Goal: Entertainment & Leisure: Consume media (video, audio)

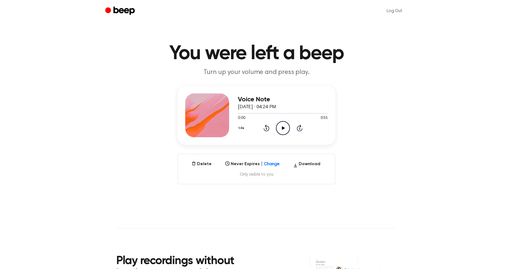
click at [284, 131] on icon "Play Audio" at bounding box center [283, 128] width 14 height 14
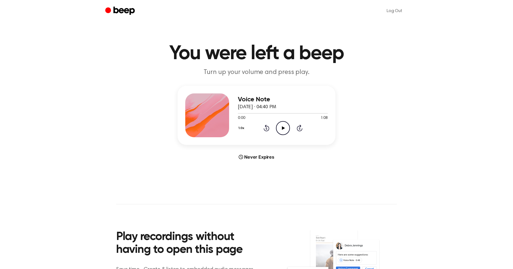
click at [282, 128] on icon at bounding box center [283, 128] width 3 height 4
click at [281, 129] on icon "Play Audio" at bounding box center [283, 128] width 14 height 14
click at [283, 129] on icon "Play Audio" at bounding box center [283, 128] width 14 height 14
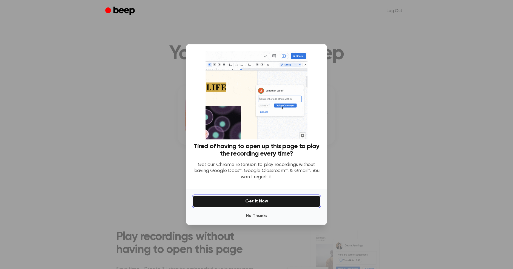
click at [262, 201] on button "Get It Now" at bounding box center [256, 202] width 127 height 12
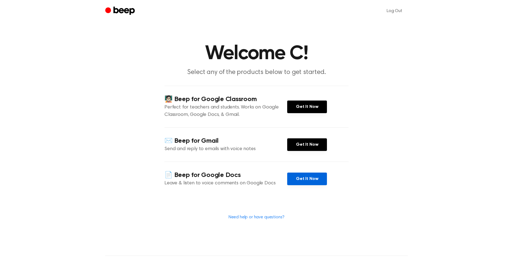
click at [301, 181] on link "Get It Now" at bounding box center [307, 179] width 40 height 13
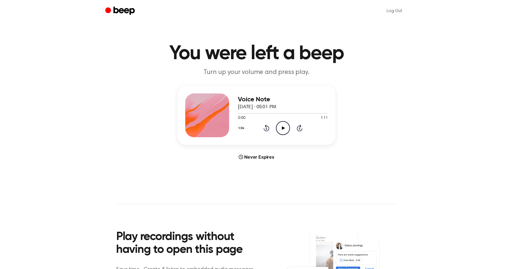
click at [284, 130] on icon "Play Audio" at bounding box center [283, 128] width 14 height 14
click at [284, 128] on icon at bounding box center [283, 128] width 3 height 4
click at [286, 125] on icon "Play Audio" at bounding box center [283, 128] width 14 height 14
